Goal: Task Accomplishment & Management: Use online tool/utility

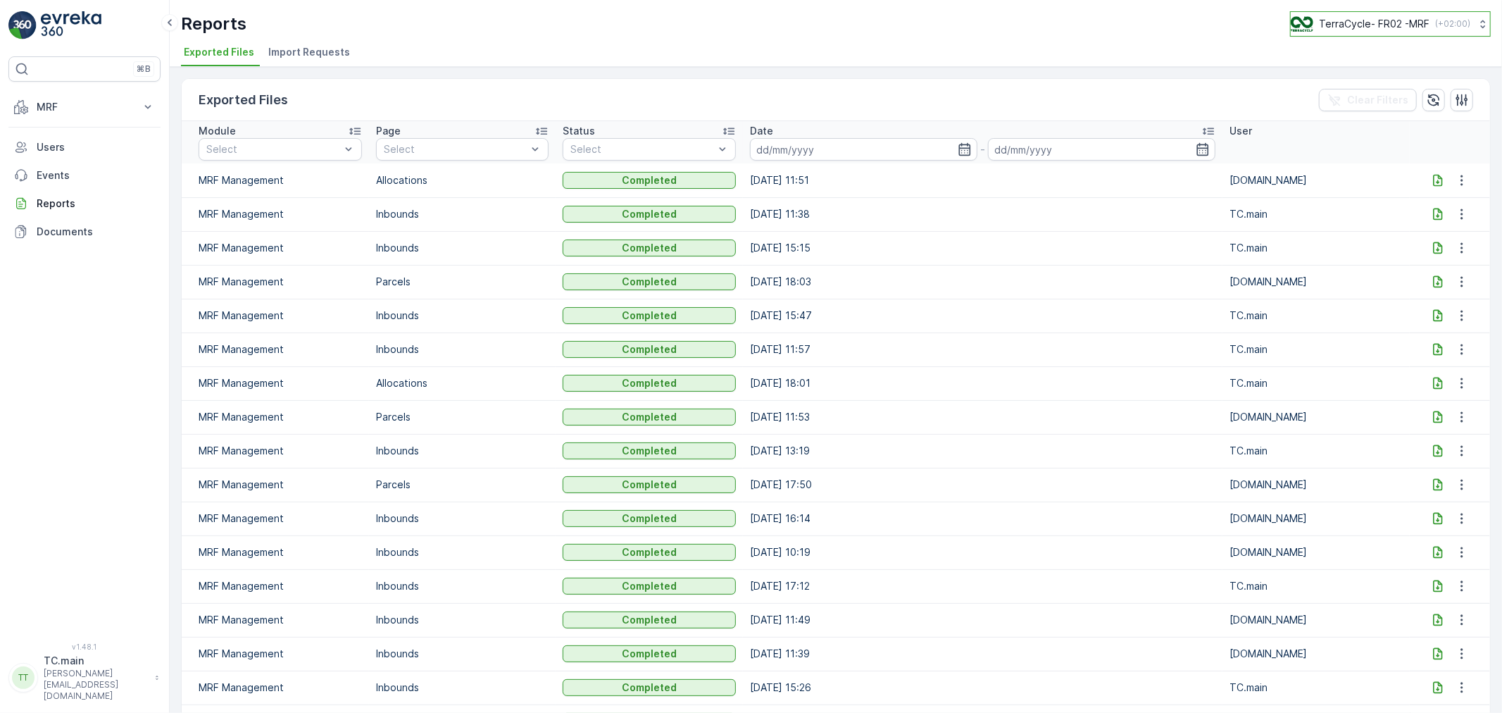
click at [1370, 20] on p "TerraCycle- FR02 -MRF" at bounding box center [1374, 24] width 111 height 14
type input "auror"
click at [1393, 100] on span "America/[GEOGRAPHIC_DATA] (-05:00)" at bounding box center [1380, 99] width 160 height 11
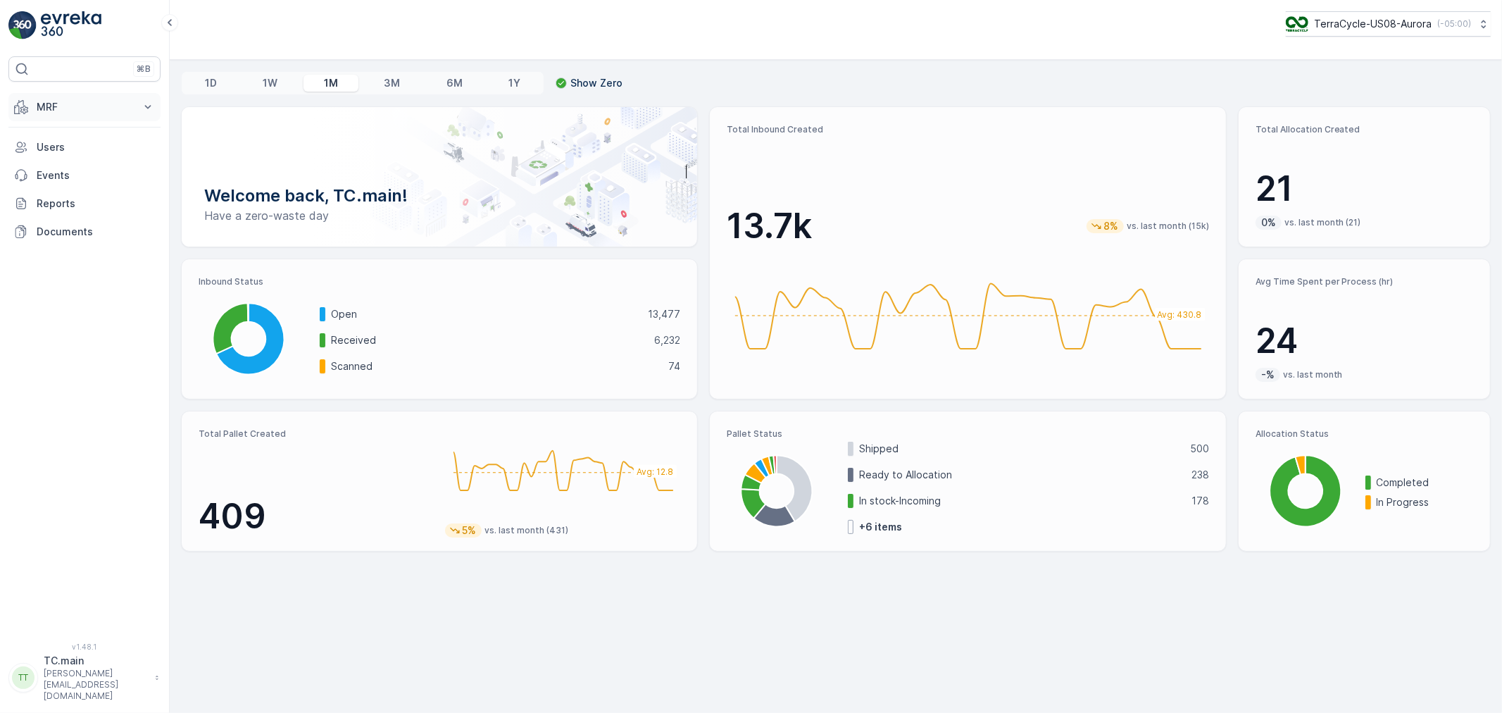
click at [80, 108] on p "MRF" at bounding box center [85, 107] width 96 height 14
click at [79, 146] on link "Inbound" at bounding box center [95, 151] width 130 height 20
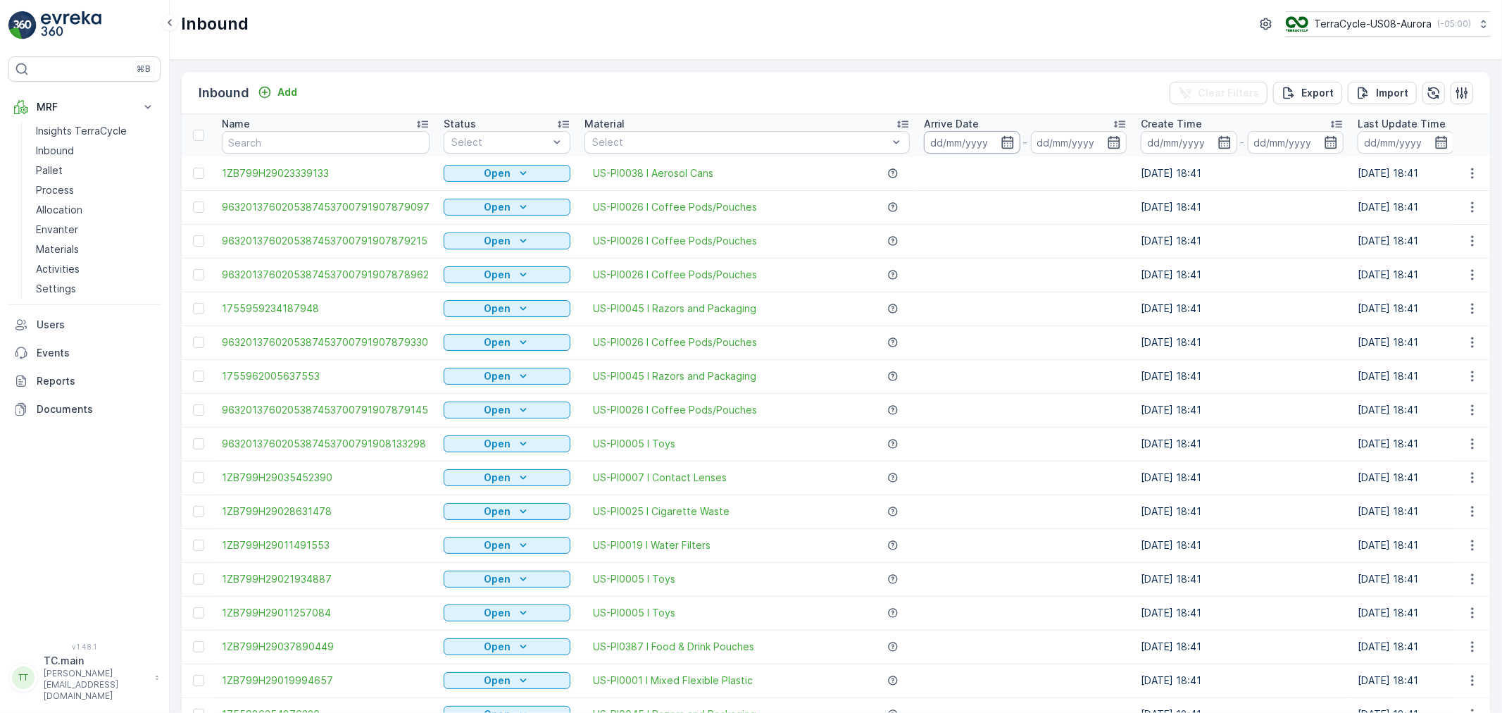
click at [956, 139] on input at bounding box center [972, 142] width 96 height 23
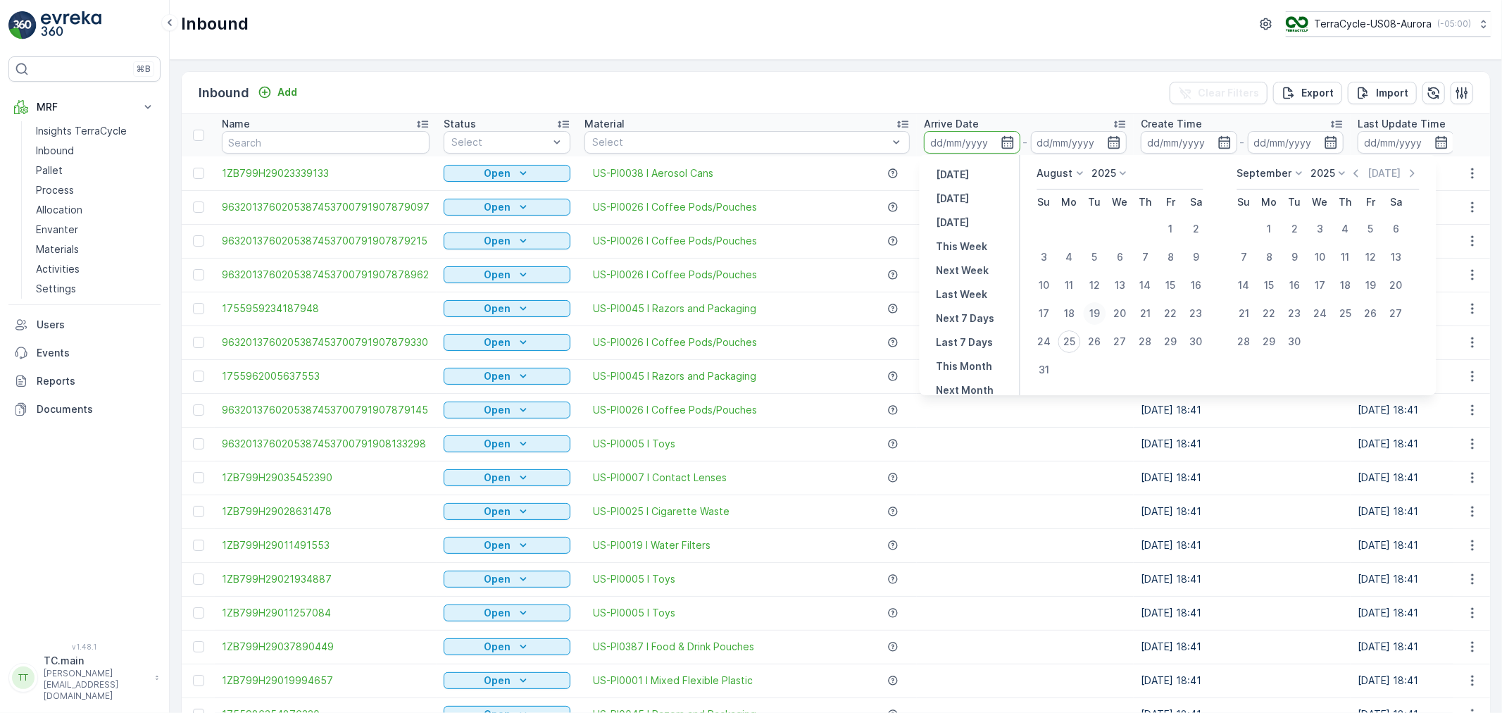
click at [1096, 306] on div "19" at bounding box center [1095, 313] width 23 height 23
type input "19.08.2025"
click at [1172, 316] on div "22" at bounding box center [1171, 313] width 23 height 23
type input "22.08.2025"
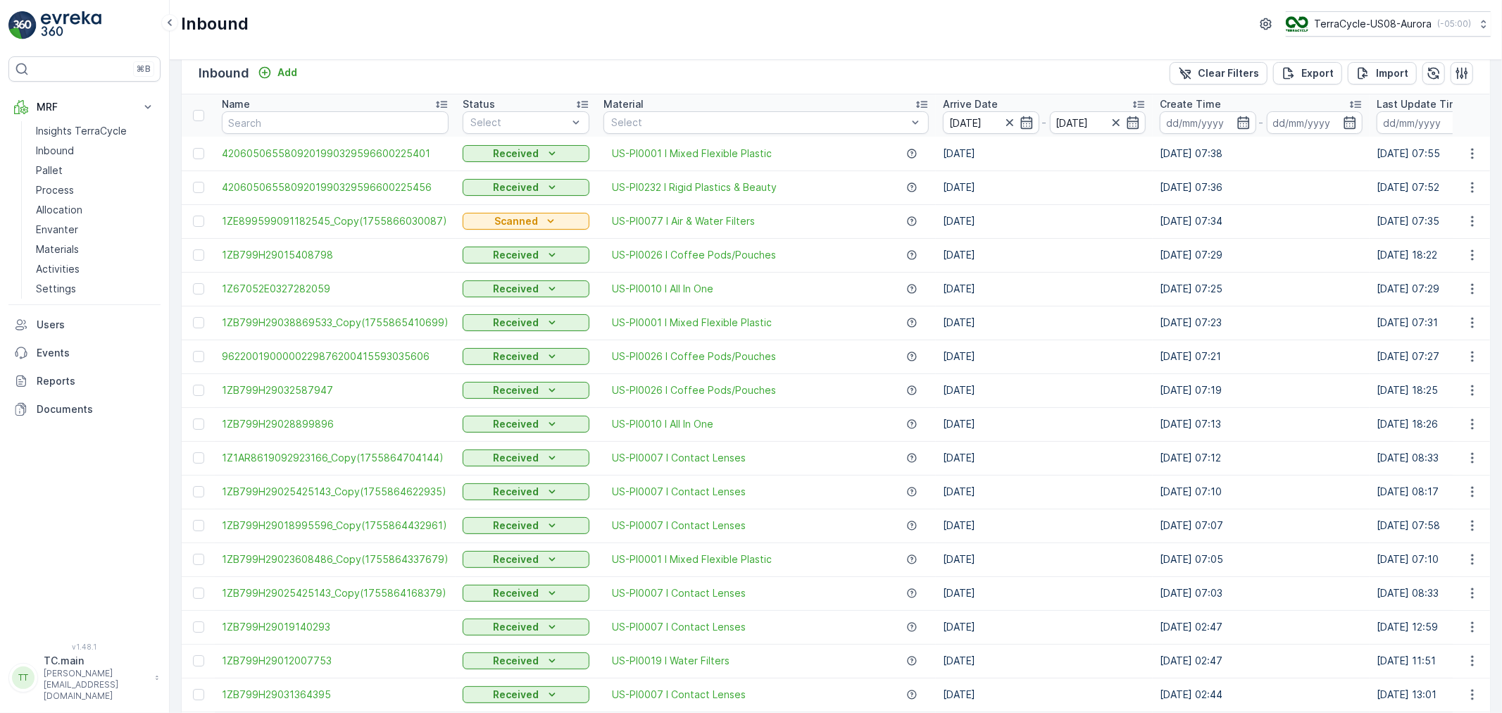
scroll to position [19, 0]
click at [1302, 78] on p "Export" at bounding box center [1318, 74] width 32 height 14
click at [1328, 76] on span "reports" at bounding box center [1389, 76] width 166 height 15
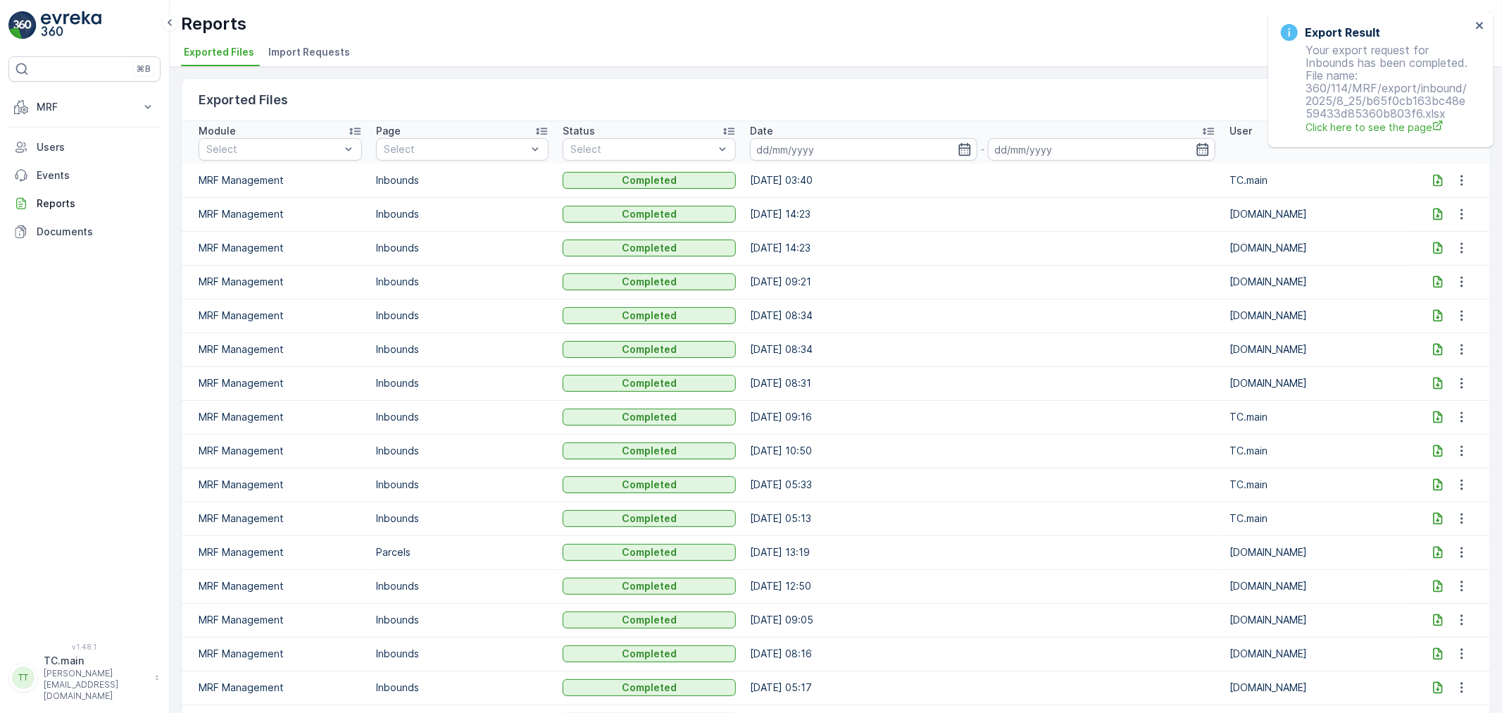
click at [1436, 177] on icon at bounding box center [1437, 180] width 9 height 12
